Goal: Task Accomplishment & Management: Manage account settings

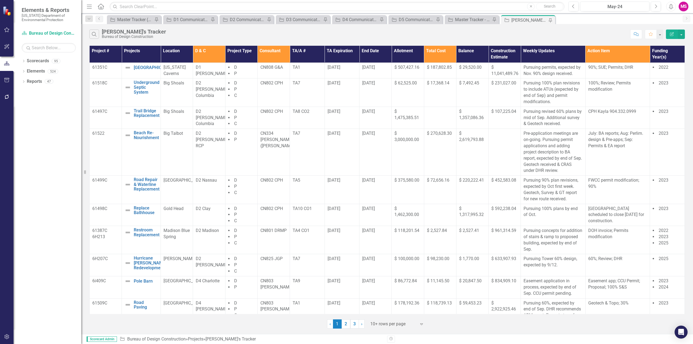
click at [91, 8] on icon "Menu" at bounding box center [89, 7] width 7 height 6
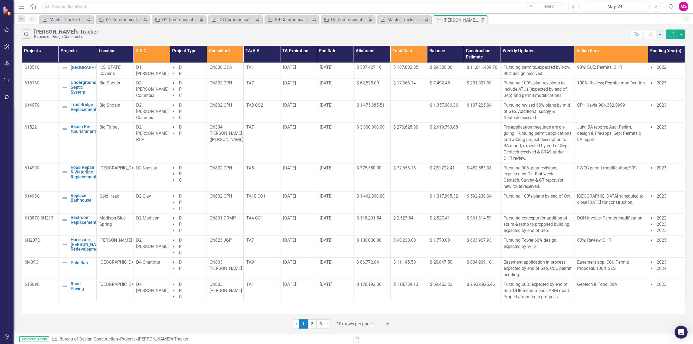
click at [347, 323] on div at bounding box center [360, 324] width 46 height 7
click at [348, 315] on div "Display All Rows" at bounding box center [364, 315] width 51 height 6
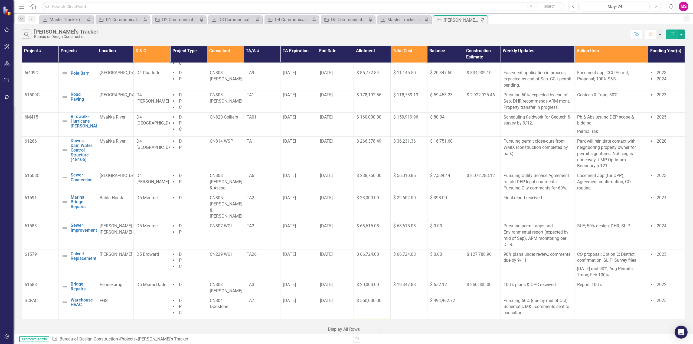
scroll to position [295, 0]
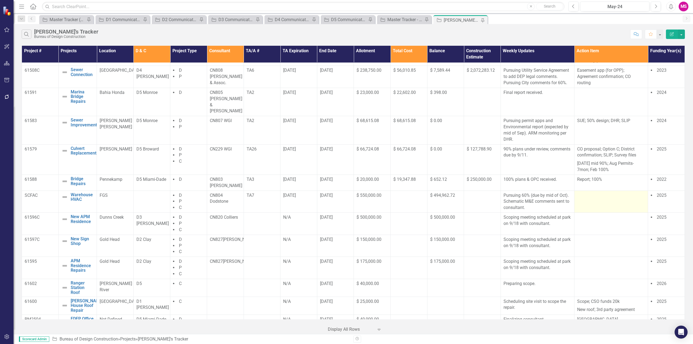
click at [581, 193] on div at bounding box center [611, 196] width 68 height 6
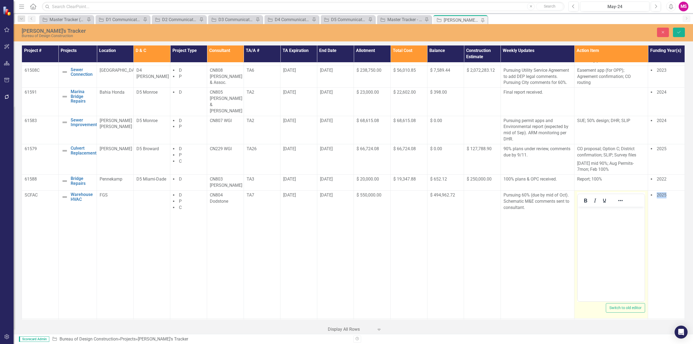
scroll to position [0, 0]
click at [585, 215] on body "Rich Text Area. Press ALT-0 for help." at bounding box center [611, 247] width 67 height 81
click at [603, 211] on p "60% 10/21; DHR" at bounding box center [611, 211] width 64 height 6
click at [579, 211] on p "60% 10/21; DHR" at bounding box center [611, 211] width 64 height 6
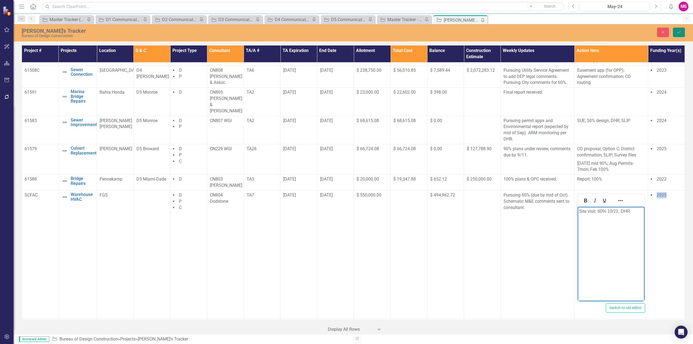
click at [681, 32] on icon "Save" at bounding box center [679, 32] width 5 height 4
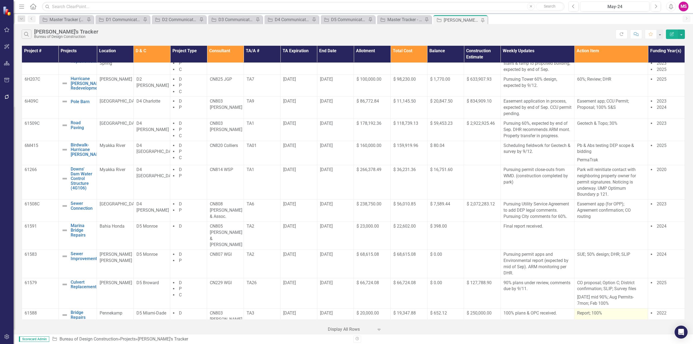
scroll to position [244, 0]
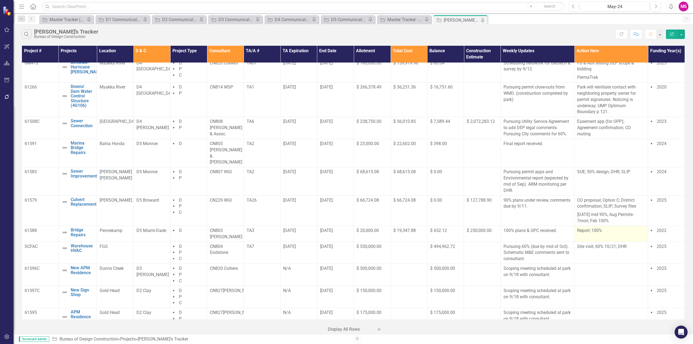
click at [581, 228] on p "Report; 100%" at bounding box center [611, 231] width 68 height 6
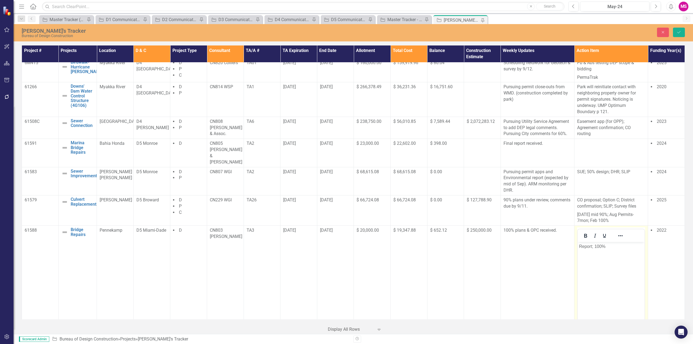
scroll to position [0, 0]
drag, startPoint x: 612, startPoint y: 246, endPoint x: 1139, endPoint y: 478, distance: 575.9
click at [578, 250] on html "Report; 100%" at bounding box center [611, 282] width 67 height 81
click at [682, 29] on button "Save" at bounding box center [679, 32] width 12 height 9
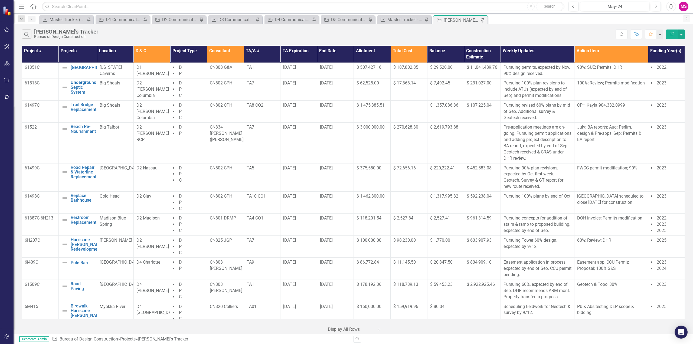
click at [223, 52] on th "Consultant" at bounding box center [225, 54] width 37 height 17
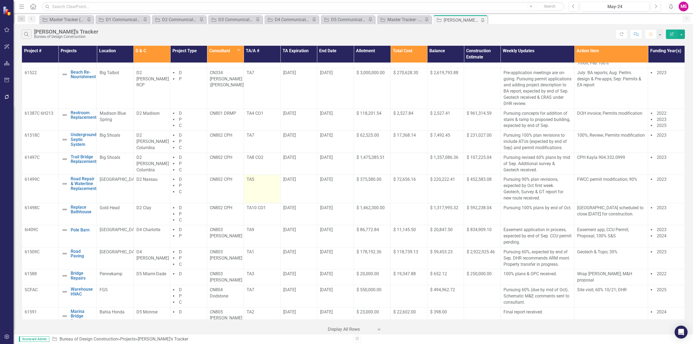
scroll to position [108, 0]
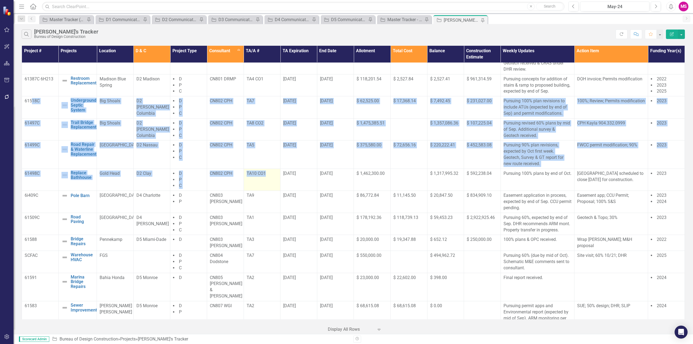
drag, startPoint x: 35, startPoint y: 107, endPoint x: 273, endPoint y: 184, distance: 250.4
click at [273, 184] on tbody "61602 Ranger Station Roof Edit Edit Project Link Open Element Oleta River D5 C …" at bounding box center [353, 234] width 663 height 560
click at [277, 164] on td "TA5" at bounding box center [262, 155] width 37 height 28
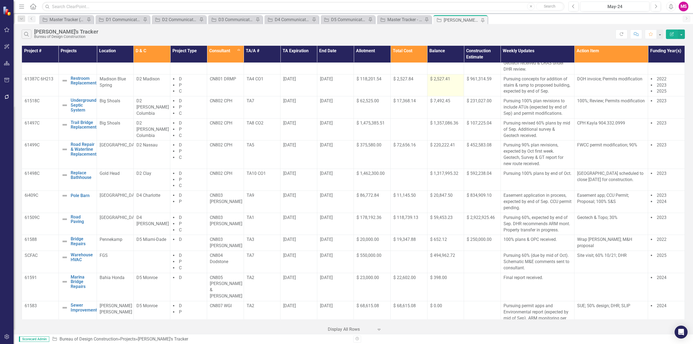
click at [429, 94] on td "$ 2,527.41" at bounding box center [445, 85] width 37 height 22
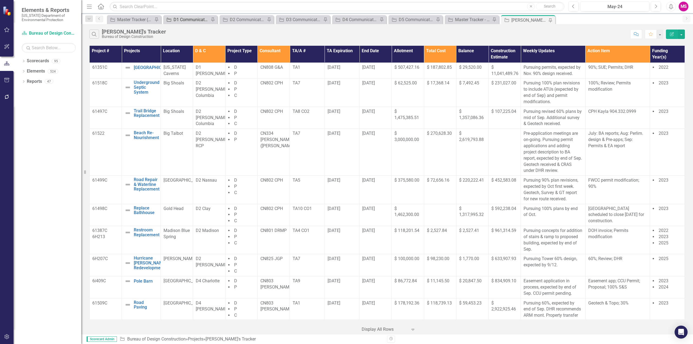
click at [90, 6] on icon "Menu" at bounding box center [89, 7] width 7 height 6
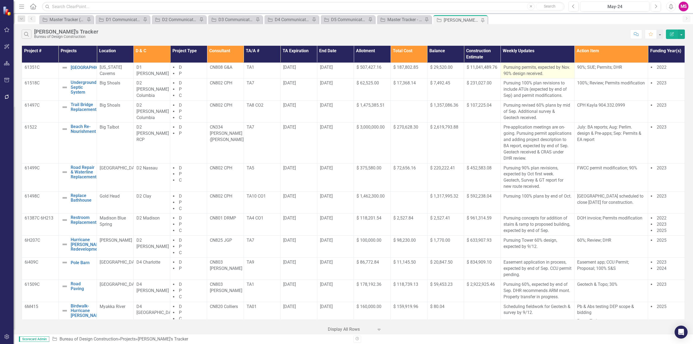
click at [528, 67] on p "Pursuing permits, expected by Nov. 90% design received." at bounding box center [538, 70] width 68 height 12
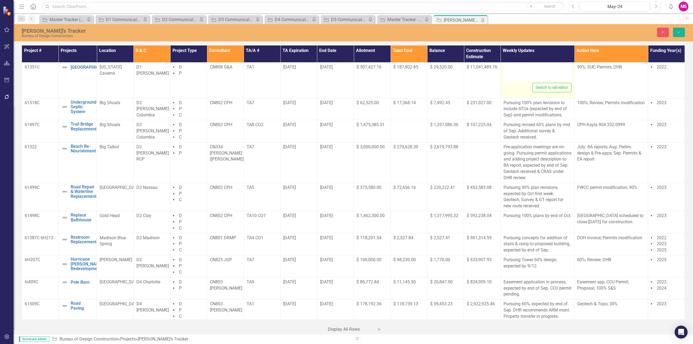
type textarea "<p>Pursuing permits, expected by Nov. 90% design received.&nbsp;</p>"
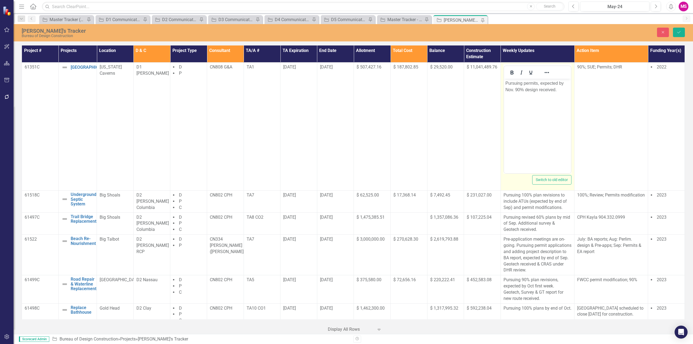
click at [536, 82] on p "Pursuing permits, expected by Nov. 90% design received." at bounding box center [537, 86] width 64 height 13
click at [530, 89] on p "Pursuing permit applications, expected by Nov. 90% design received." at bounding box center [537, 89] width 64 height 19
click at [530, 89] on p "Pursuing permit applications, expected by month end. 90% design received." at bounding box center [537, 89] width 64 height 19
click at [677, 33] on icon "Save" at bounding box center [679, 32] width 5 height 4
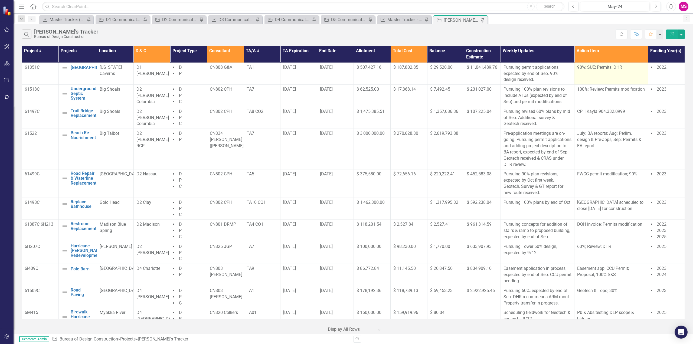
click at [588, 66] on p "90%; SUE; Permits; DHR" at bounding box center [611, 67] width 68 height 6
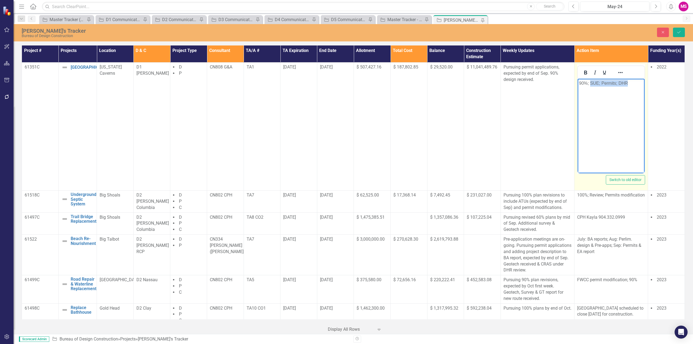
drag, startPoint x: 591, startPoint y: 83, endPoint x: 1220, endPoint y: 159, distance: 633.8
click at [645, 80] on html "90%; SUE; Permits; DHR" at bounding box center [611, 119] width 67 height 81
click at [613, 83] on p "90% comments; CO for time extension" at bounding box center [611, 86] width 64 height 13
click at [678, 32] on icon "Save" at bounding box center [679, 32] width 5 height 4
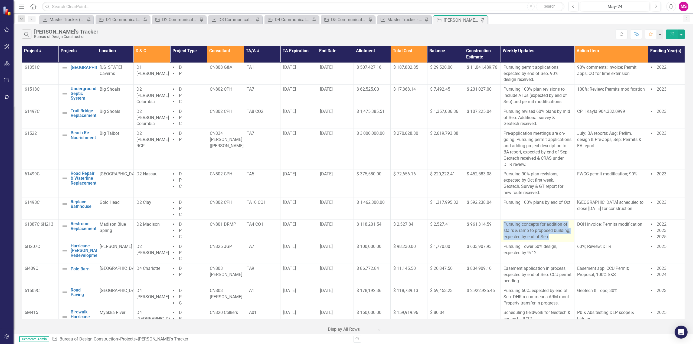
drag, startPoint x: 502, startPoint y: 225, endPoint x: 562, endPoint y: 237, distance: 61.1
click at [562, 237] on p "Pursuing concepts for addition of stairs & ramp to proposed building, expected …" at bounding box center [538, 230] width 68 height 19
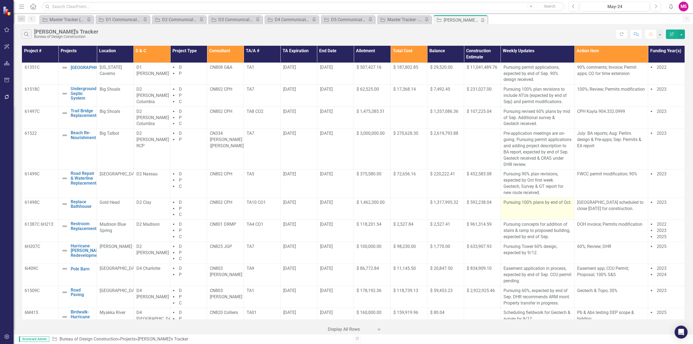
click at [545, 206] on p "Pursuing 100% plans by end of Oct." at bounding box center [538, 203] width 68 height 6
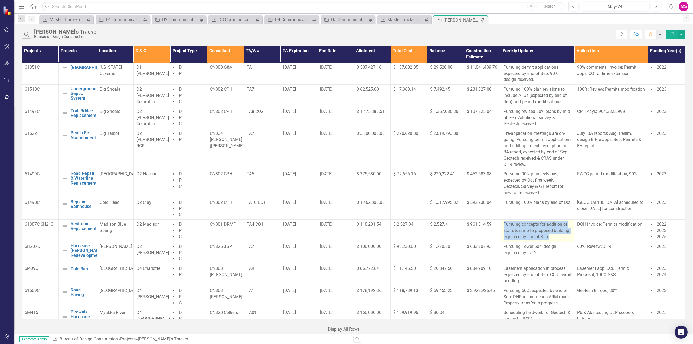
drag, startPoint x: 547, startPoint y: 237, endPoint x: 500, endPoint y: 225, distance: 48.8
click at [501, 225] on td "Pursuing concepts for addition of stairs & ramp to proposed building, expected …" at bounding box center [538, 231] width 74 height 22
click at [552, 236] on p "Pursuing concepts for addition of stairs & ramp to proposed building, expected …" at bounding box center [538, 230] width 68 height 19
drag, startPoint x: 551, startPoint y: 237, endPoint x: 521, endPoint y: 230, distance: 31.0
click at [501, 224] on td "Pursuing concepts for addition of stairs & ramp to proposed building, expected …" at bounding box center [538, 231] width 74 height 22
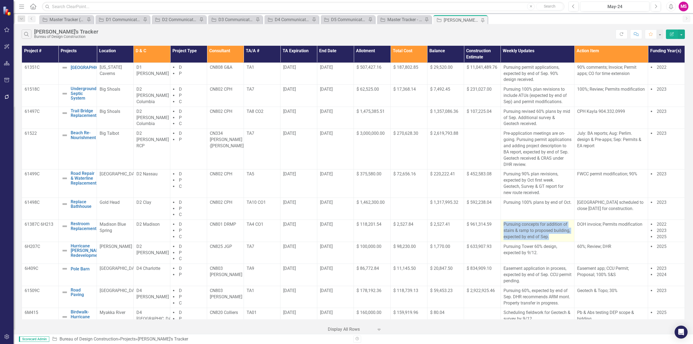
click at [549, 237] on p "Pursuing concepts for addition of stairs & ramp to proposed building, expected …" at bounding box center [538, 230] width 68 height 19
drag, startPoint x: 550, startPoint y: 237, endPoint x: 499, endPoint y: 226, distance: 52.1
click at [501, 226] on td "Pursuing concepts for addition of stairs & ramp to proposed building, expected …" at bounding box center [538, 231] width 74 height 22
click at [560, 237] on p "Pursuing concepts for addition of stairs & ramp to proposed building, expected …" at bounding box center [538, 230] width 68 height 19
drag, startPoint x: 553, startPoint y: 237, endPoint x: 500, endPoint y: 224, distance: 54.7
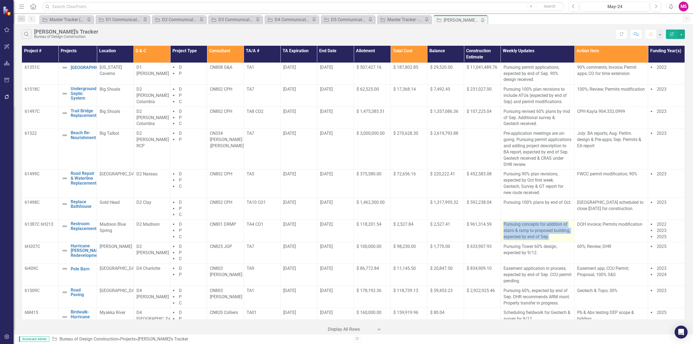
click at [501, 224] on td "Pursuing concepts for addition of stairs & ramp to proposed building, expected …" at bounding box center [538, 231] width 74 height 22
drag, startPoint x: 552, startPoint y: 235, endPoint x: 556, endPoint y: 237, distance: 4.9
click at [552, 235] on p "Pursuing concepts for addition of stairs & ramp to proposed building, expected …" at bounding box center [538, 230] width 68 height 19
click at [555, 240] on p "Pursuing concepts for addition of stairs & ramp to proposed building, expected …" at bounding box center [538, 230] width 68 height 19
drag, startPoint x: 554, startPoint y: 240, endPoint x: 498, endPoint y: 223, distance: 58.5
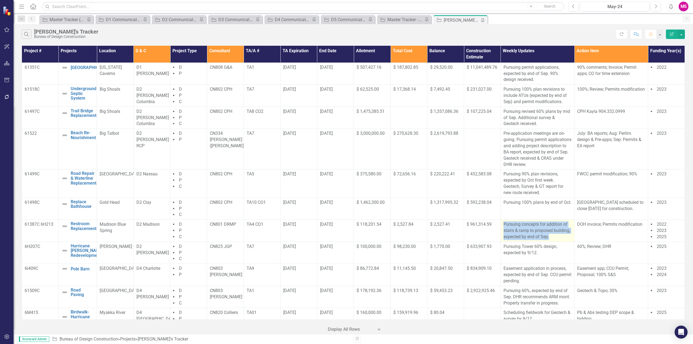
click at [501, 223] on td "Pursuing concepts for addition of stairs & ramp to proposed building, expected …" at bounding box center [538, 231] width 74 height 22
click at [556, 237] on p "Pursuing concepts for addition of stairs & ramp to proposed building, expected …" at bounding box center [538, 230] width 68 height 19
drag, startPoint x: 501, startPoint y: 224, endPoint x: 652, endPoint y: 243, distance: 152.5
click at [671, 237] on tr "61387C 6H213 Restroom Replacement Edit Edit Project Link Open Element Madison B…" at bounding box center [353, 231] width 663 height 22
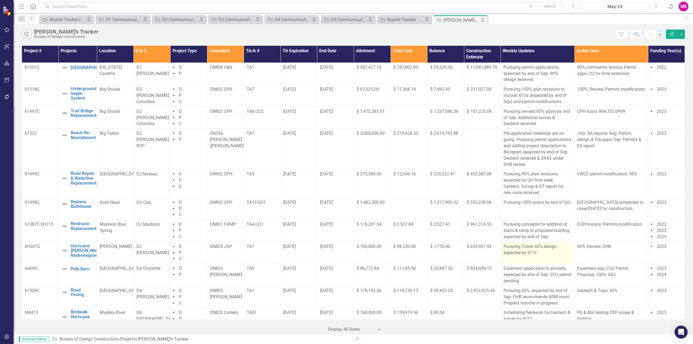
click at [561, 257] on td "Pursuing Tower 60% design, expected by 9/12." at bounding box center [538, 253] width 74 height 22
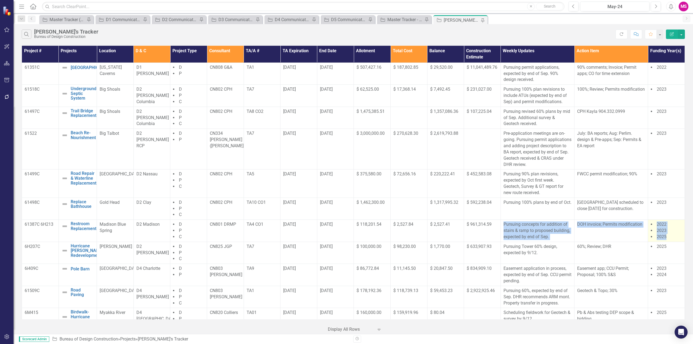
drag, startPoint x: 501, startPoint y: 224, endPoint x: 672, endPoint y: 238, distance: 171.4
click at [672, 238] on tr "61387C 6H213 Restroom Replacement Edit Edit Project Link Open Element Madison B…" at bounding box center [353, 231] width 663 height 22
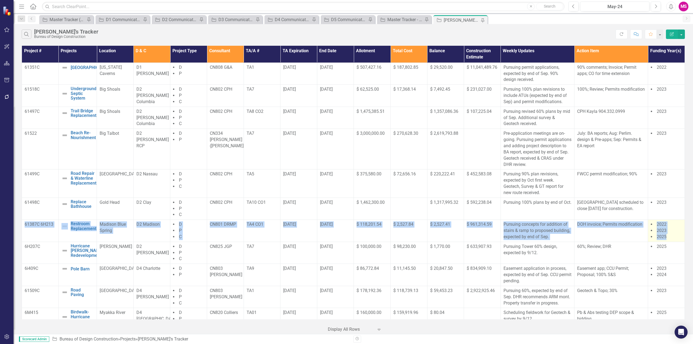
drag, startPoint x: 24, startPoint y: 224, endPoint x: 672, endPoint y: 239, distance: 647.9
click at [672, 239] on tr "61387C 6H213 Restroom Replacement Edit Edit Project Link Open Element Madison B…" at bounding box center [353, 231] width 663 height 22
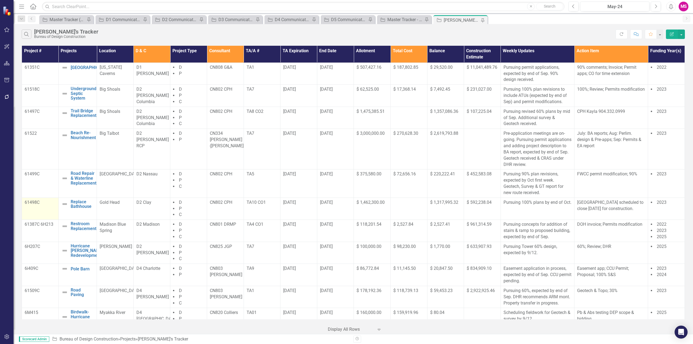
click at [36, 213] on td "61498C" at bounding box center [40, 209] width 37 height 22
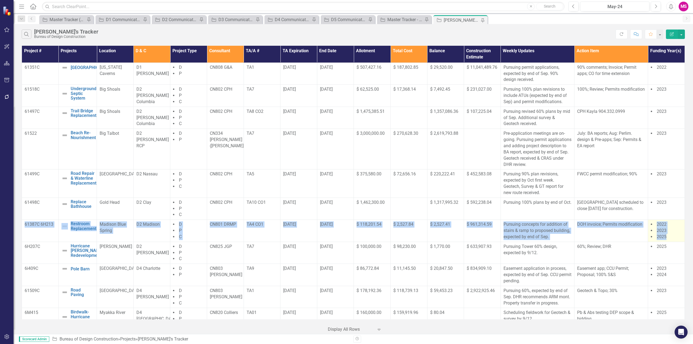
drag, startPoint x: 25, startPoint y: 224, endPoint x: 676, endPoint y: 236, distance: 650.8
click at [676, 236] on tr "61387C 6H213 Restroom Replacement Edit Edit Project Link Open Element Madison B…" at bounding box center [353, 231] width 663 height 22
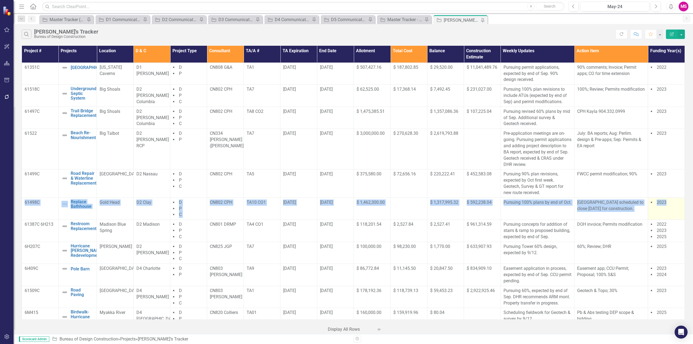
drag, startPoint x: 25, startPoint y: 201, endPoint x: 674, endPoint y: 215, distance: 649.4
click at [674, 215] on tr "61498C Replace Bathhouse Edit Edit Project Link Open Element Gold Head D2 Clay …" at bounding box center [353, 209] width 663 height 22
